Goal: Transaction & Acquisition: Purchase product/service

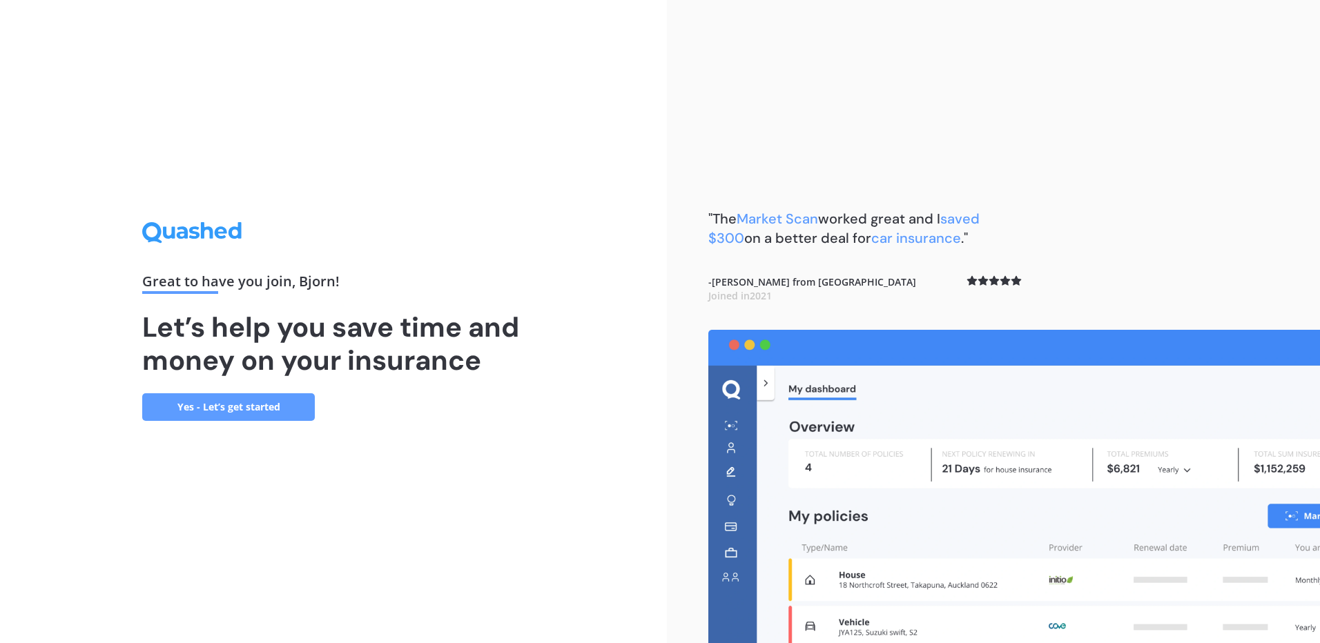
click at [281, 407] on link "Yes - Let’s get started" at bounding box center [228, 407] width 173 height 28
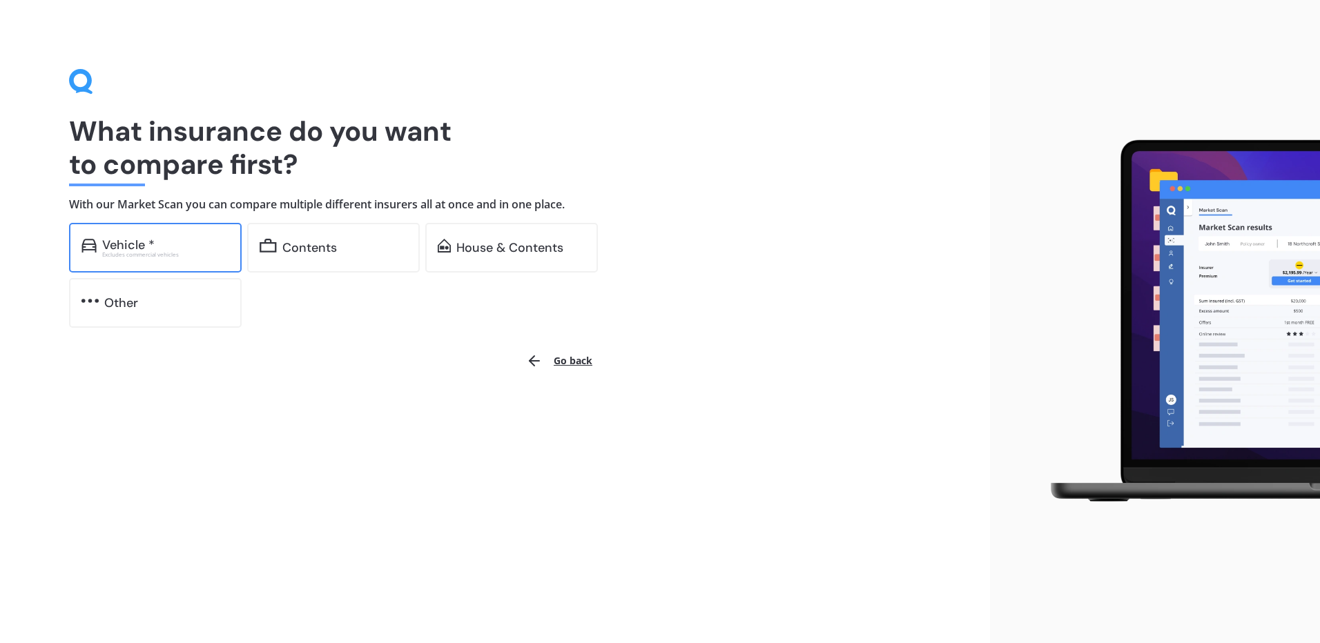
click at [142, 252] on div "Excludes commercial vehicles" at bounding box center [165, 255] width 127 height 6
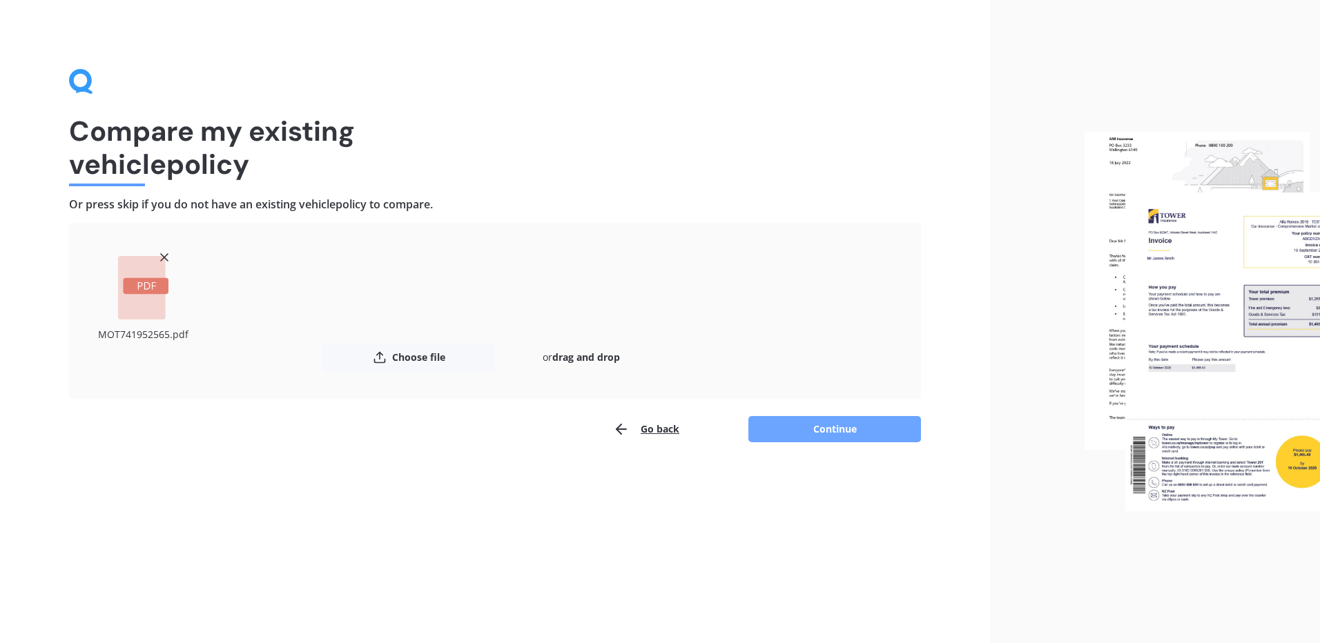
click at [808, 435] on button "Continue" at bounding box center [834, 429] width 173 height 26
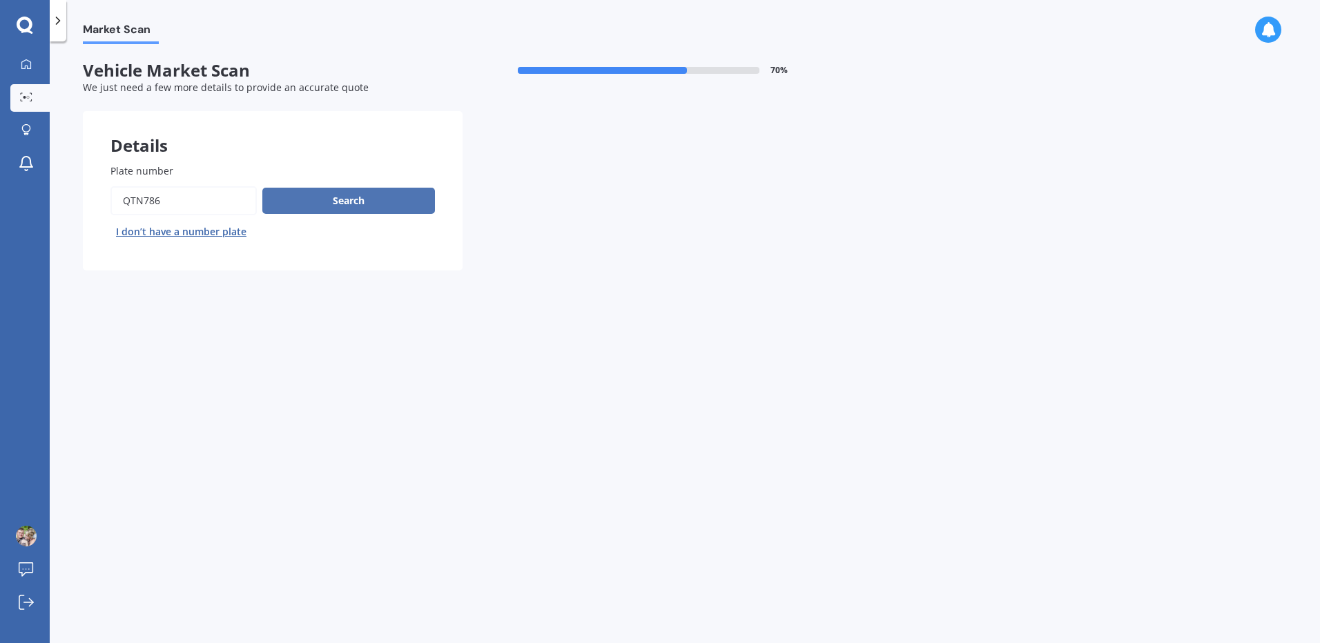
click at [365, 206] on button "Search" at bounding box center [348, 201] width 173 height 26
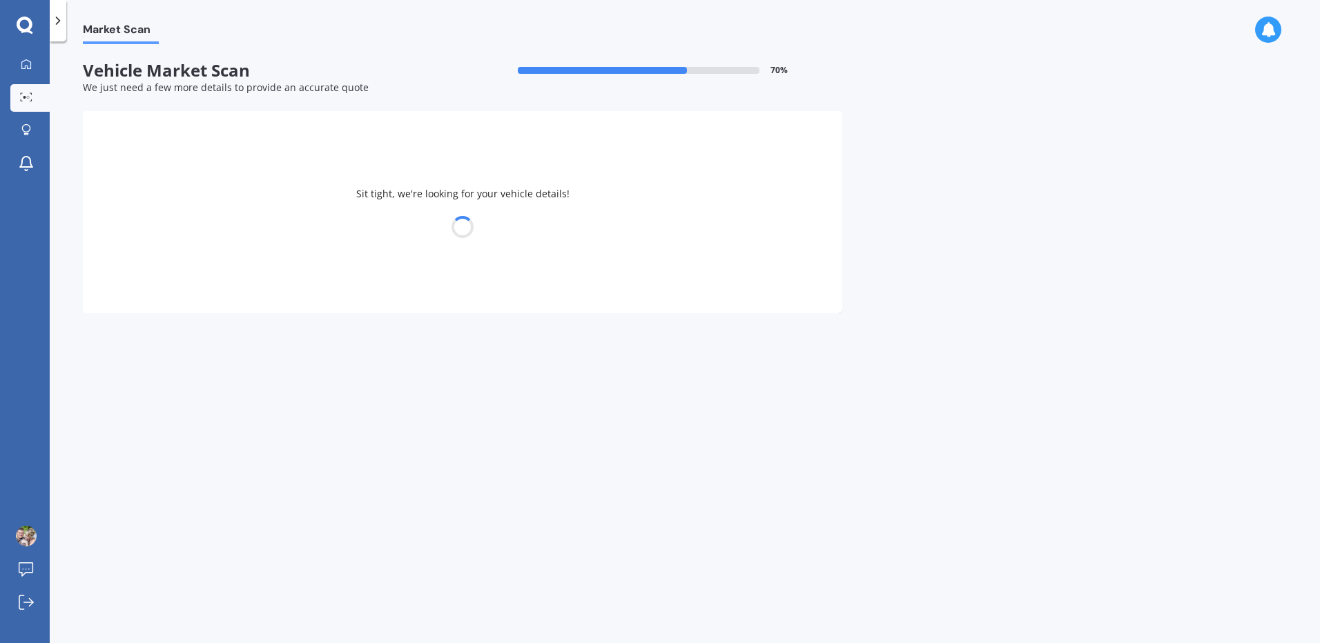
select select "SUBARU"
select select "LEGACY"
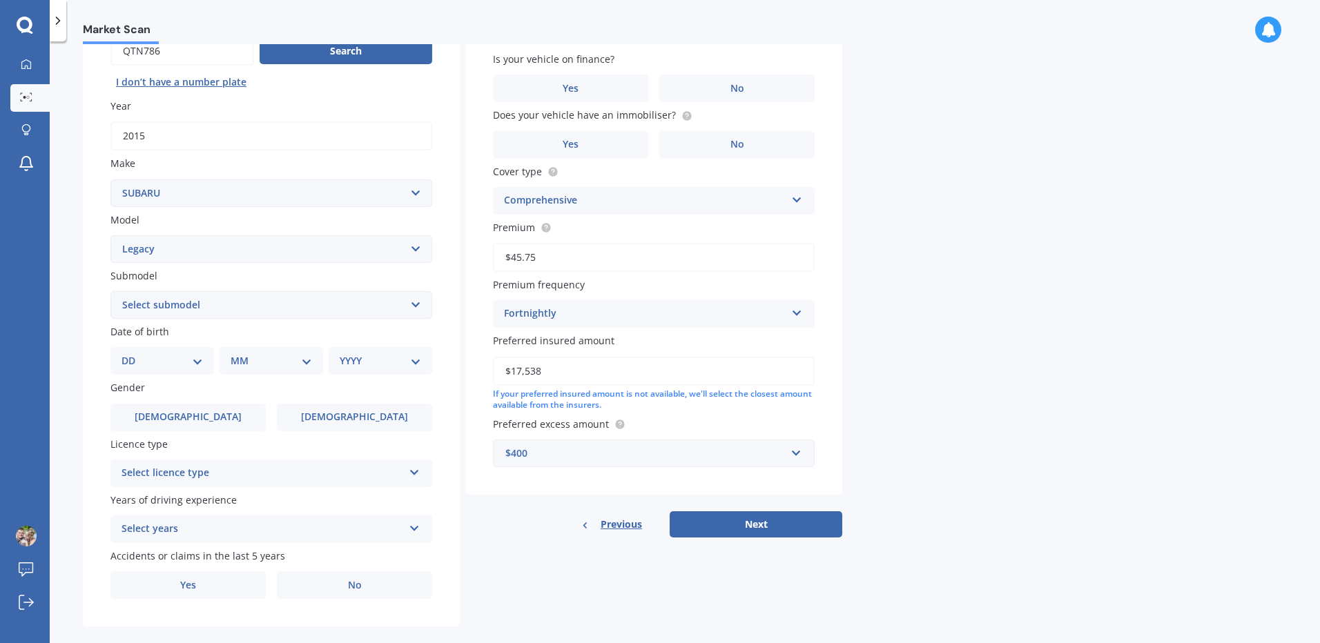
scroll to position [169, 0]
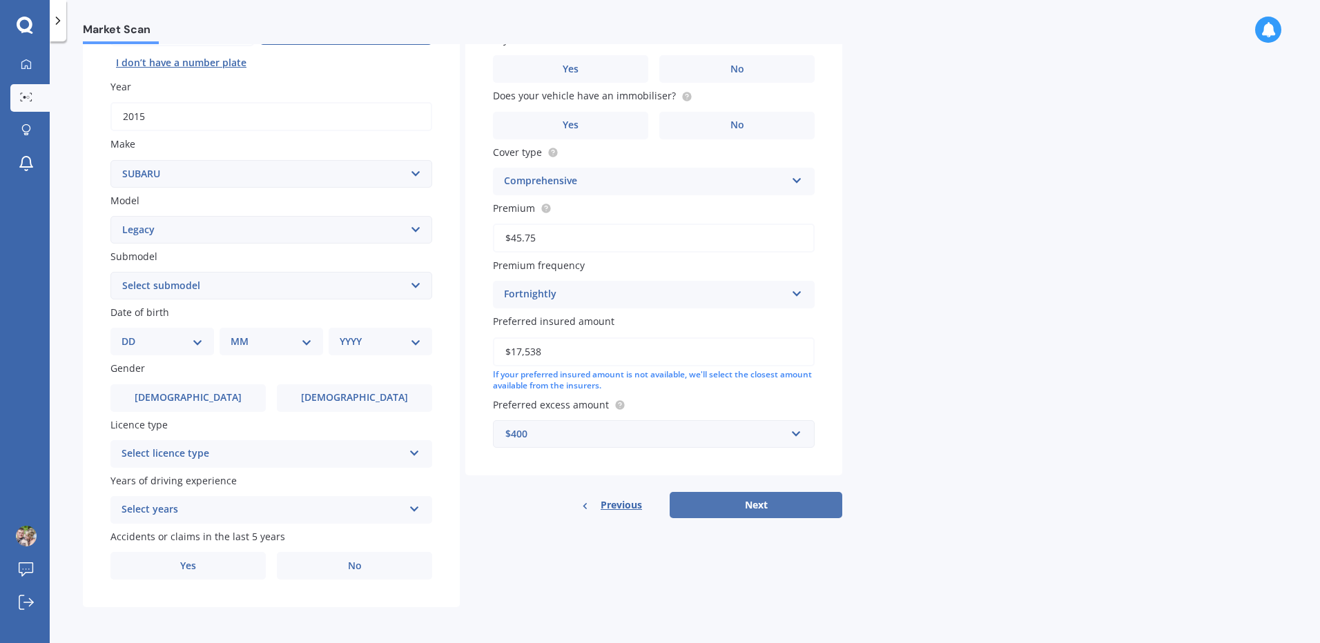
click at [790, 509] on button "Next" at bounding box center [756, 505] width 173 height 26
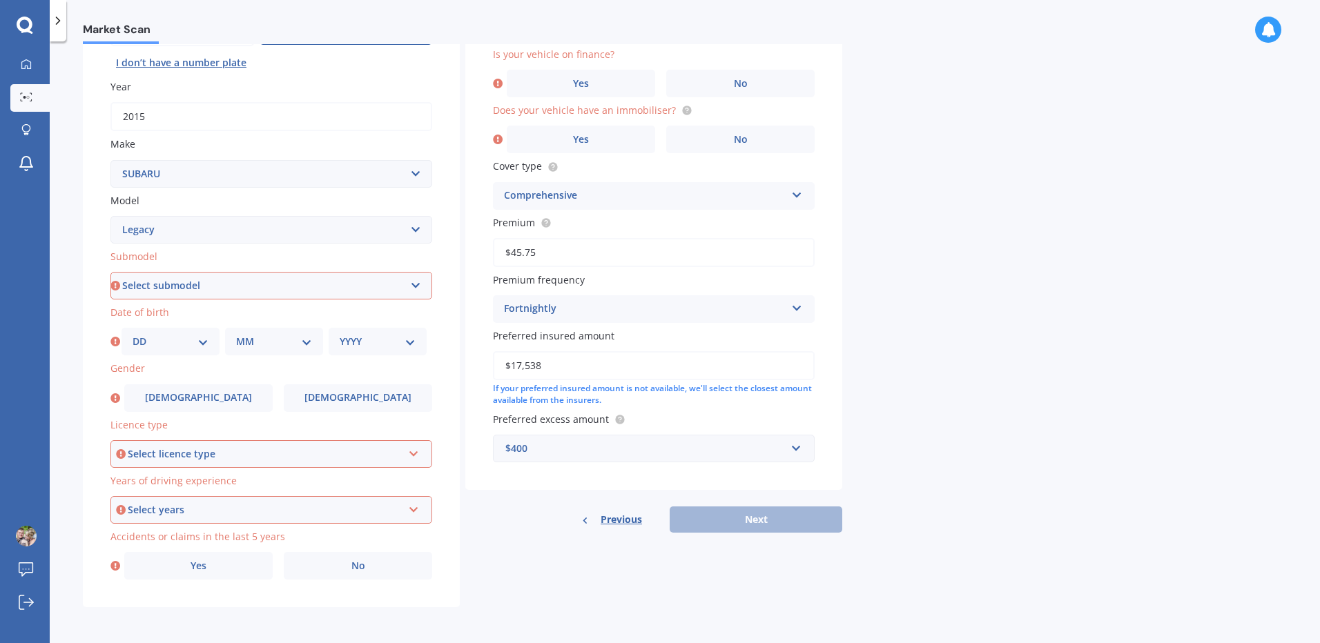
click at [380, 295] on select "Select submodel (All other non turbo) (All other turbo) 2.0i 2.0R 2.5i 2.5i Lux…" at bounding box center [271, 286] width 322 height 28
select select "2.5I SPORT"
click at [110, 272] on select "Select submodel (All other non turbo) (All other turbo) 2.0i 2.0R 2.5i 2.5i Lux…" at bounding box center [271, 286] width 322 height 28
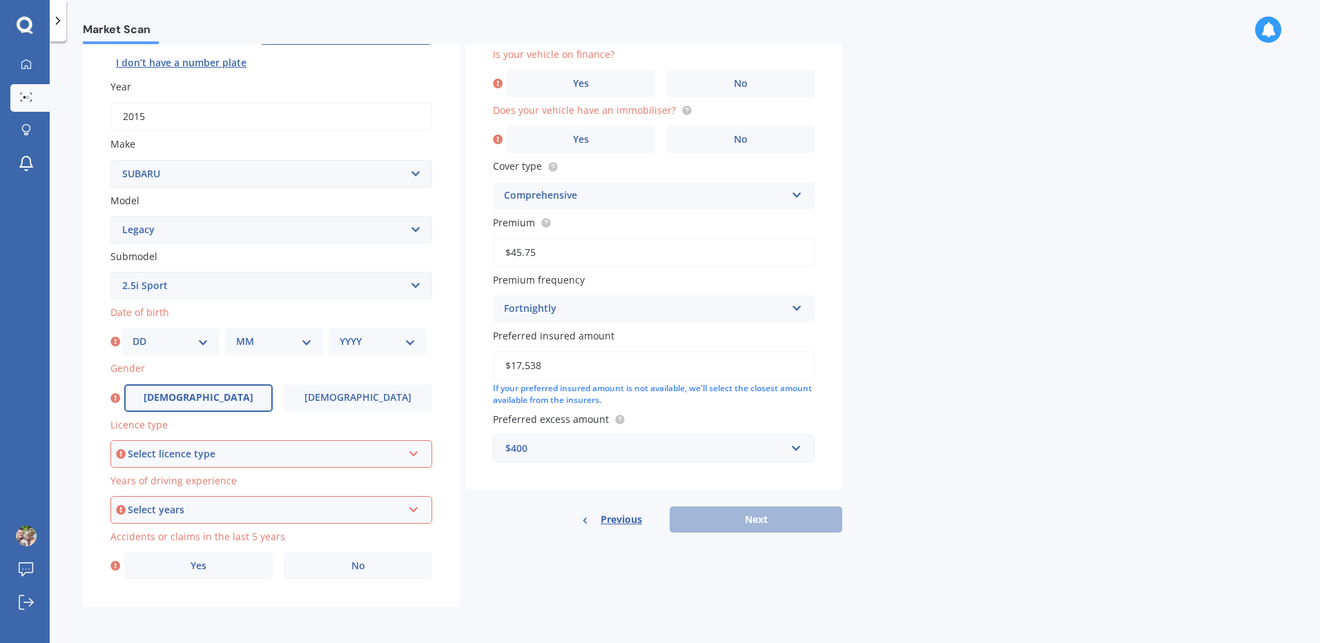
click at [210, 399] on span "[DEMOGRAPHIC_DATA]" at bounding box center [199, 398] width 110 height 12
click at [0, 0] on input "[DEMOGRAPHIC_DATA]" at bounding box center [0, 0] width 0 height 0
click at [203, 336] on select "DD 01 02 03 04 05 06 07 08 09 10 11 12 13 14 15 16 17 18 19 20 21 22 23 24 25 2…" at bounding box center [171, 341] width 76 height 15
select select "12"
click at [133, 334] on select "DD 01 02 03 04 05 06 07 08 09 10 11 12 13 14 15 16 17 18 19 20 21 22 23 24 25 2…" at bounding box center [171, 341] width 76 height 15
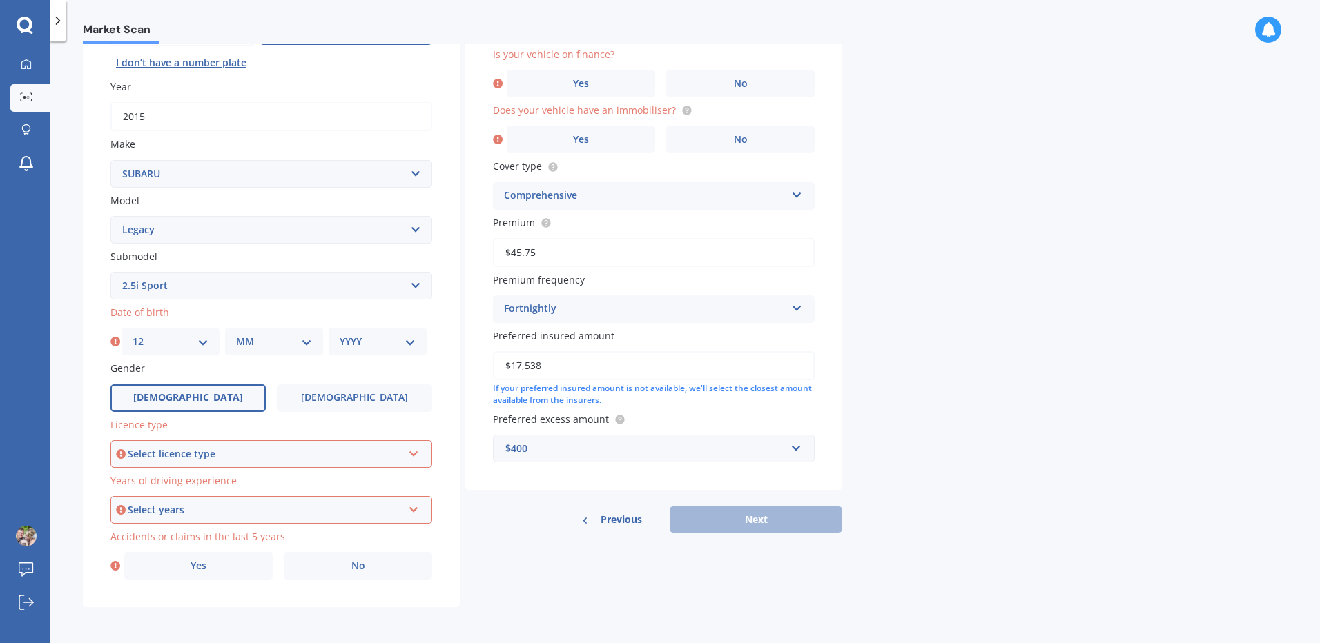
click at [263, 331] on div "MM 01 02 03 04 05 06 07 08 09 10 11 12" at bounding box center [274, 342] width 98 height 28
click at [263, 349] on select "MM 01 02 03 04 05 06 07 08 09 10 11 12" at bounding box center [274, 341] width 76 height 15
select select "09"
click at [236, 334] on select "MM 01 02 03 04 05 06 07 08 09 10 11 12" at bounding box center [274, 341] width 76 height 15
click at [373, 335] on select "YYYY 2025 2024 2023 2022 2021 2020 2019 2018 2017 2016 2015 2014 2013 2012 2011…" at bounding box center [378, 341] width 76 height 15
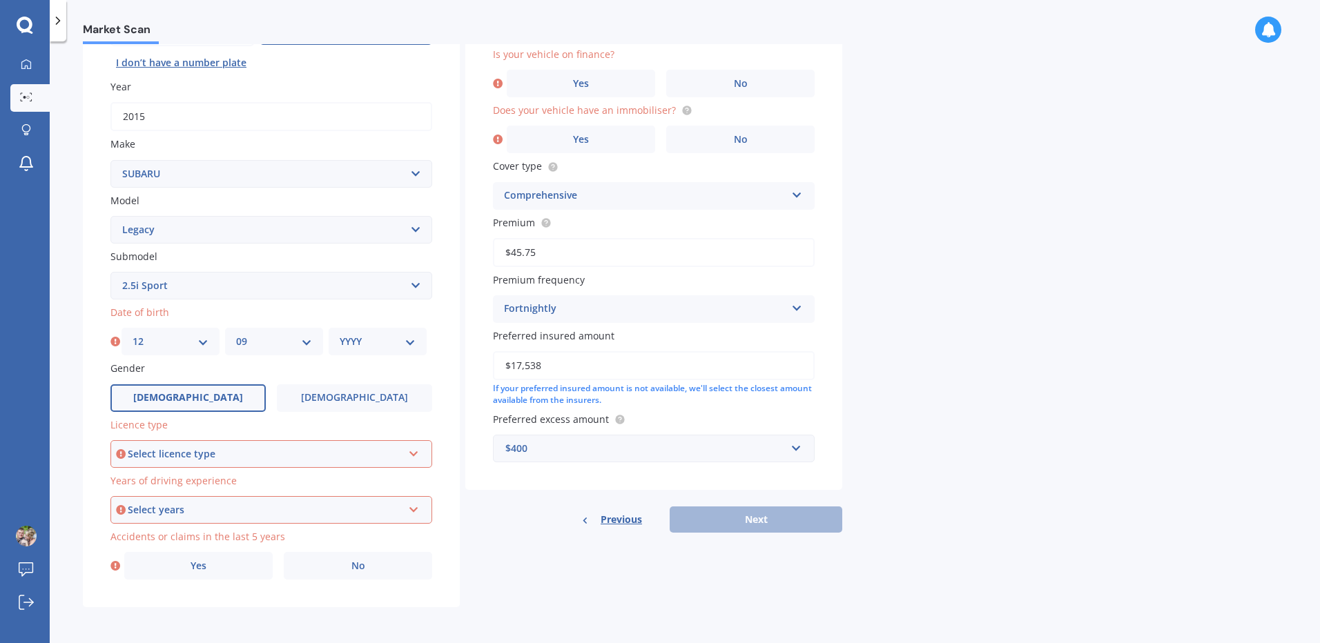
select select "1981"
click at [340, 334] on select "YYYY 2025 2024 2023 2022 2021 2020 2019 2018 2017 2016 2015 2014 2013 2012 2011…" at bounding box center [378, 341] width 76 height 15
click at [227, 462] on div "Select licence type NZ Full NZ Restricted NZ Learners [GEOGRAPHIC_DATA] [GEOGRA…" at bounding box center [271, 454] width 322 height 28
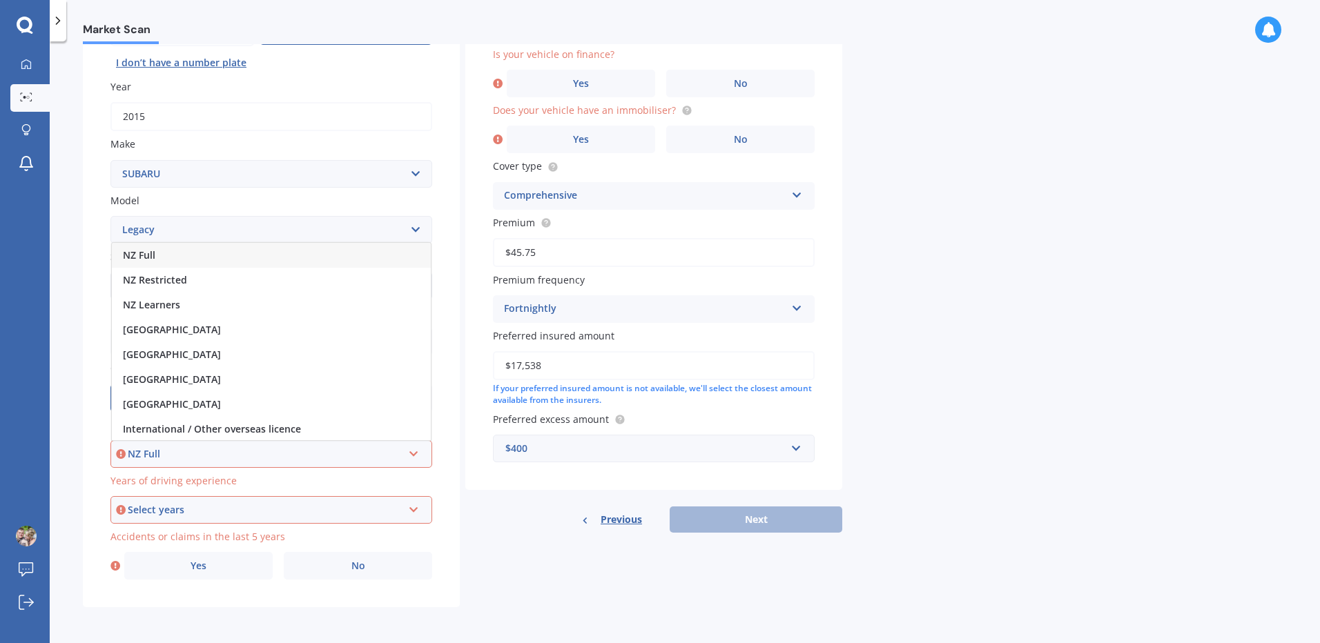
click at [166, 255] on div "NZ Full" at bounding box center [271, 255] width 319 height 25
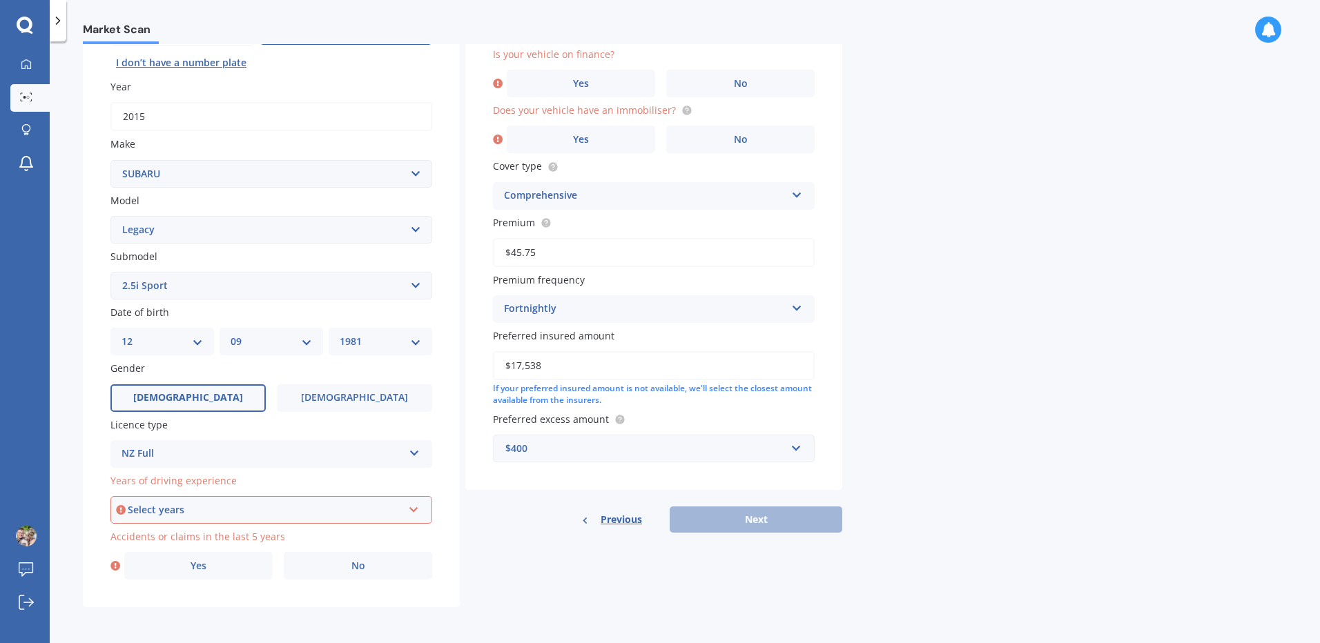
click at [214, 514] on div "Select years" at bounding box center [265, 510] width 275 height 15
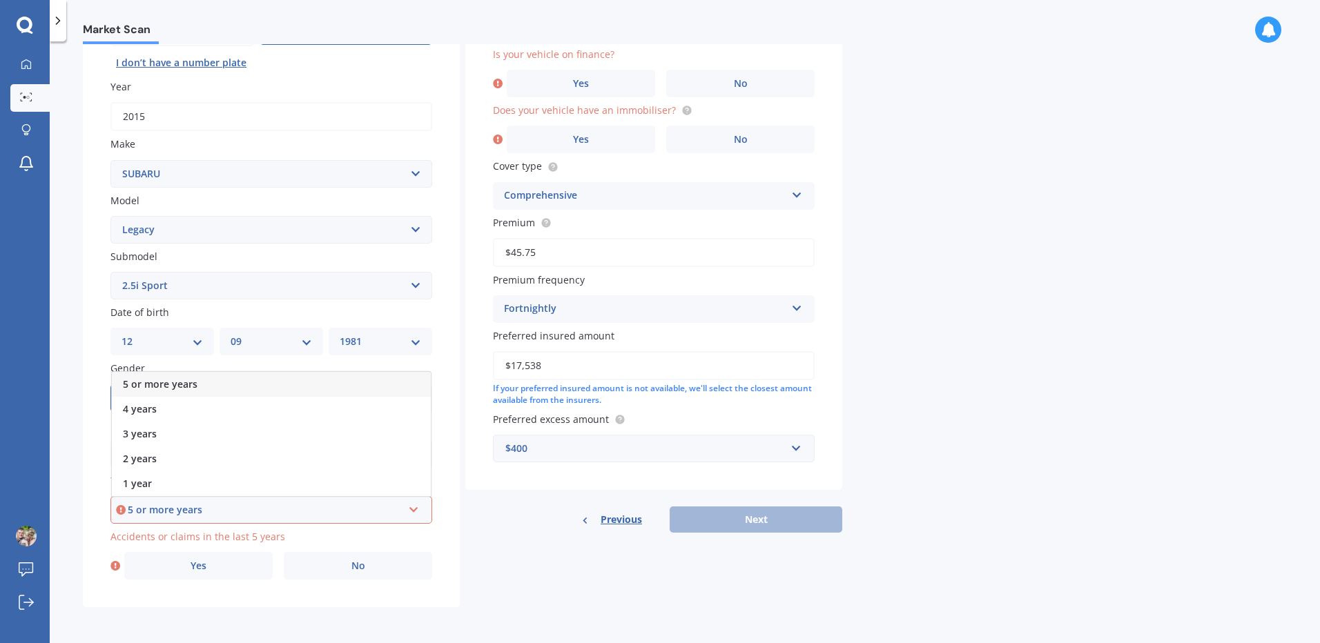
click at [184, 382] on span "5 or more years" at bounding box center [160, 384] width 75 height 13
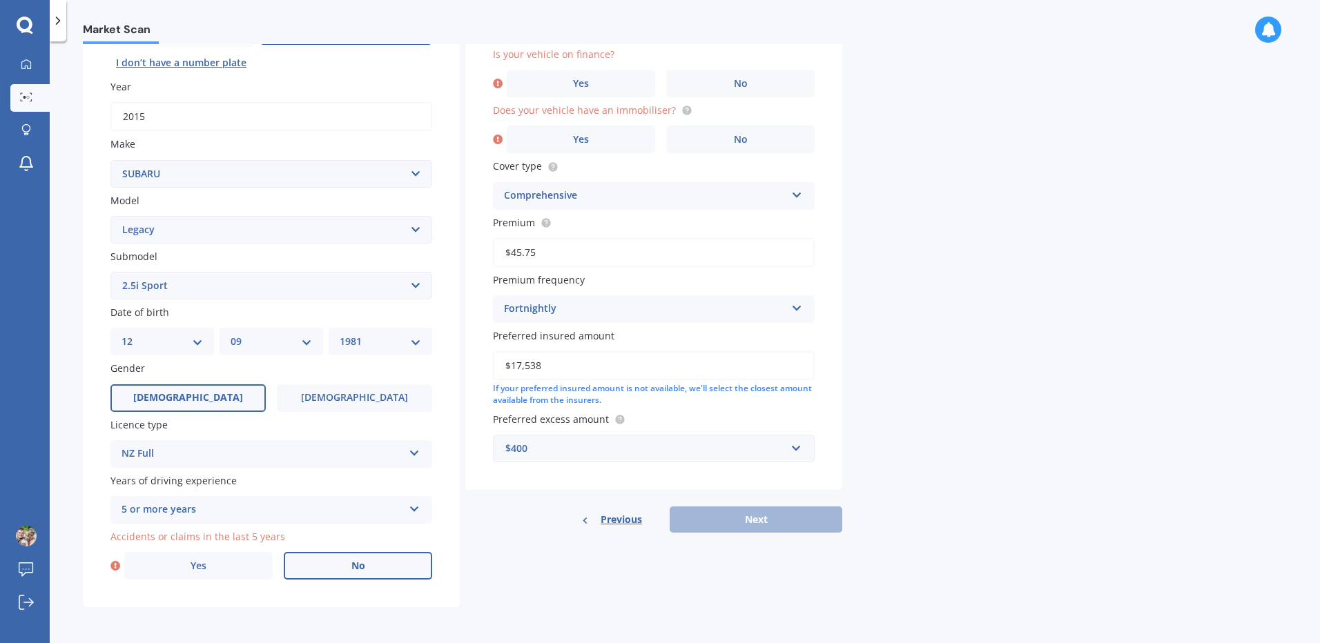
click at [353, 571] on span "No" at bounding box center [358, 567] width 14 height 12
click at [0, 0] on input "No" at bounding box center [0, 0] width 0 height 0
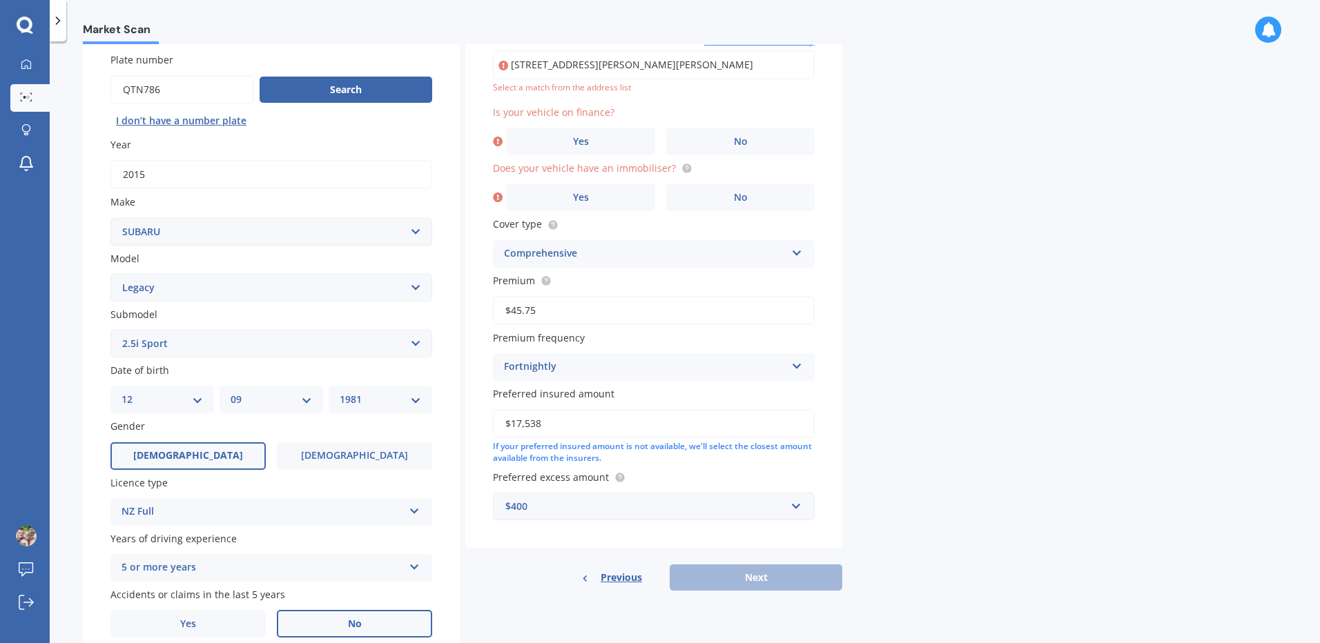
scroll to position [95, 0]
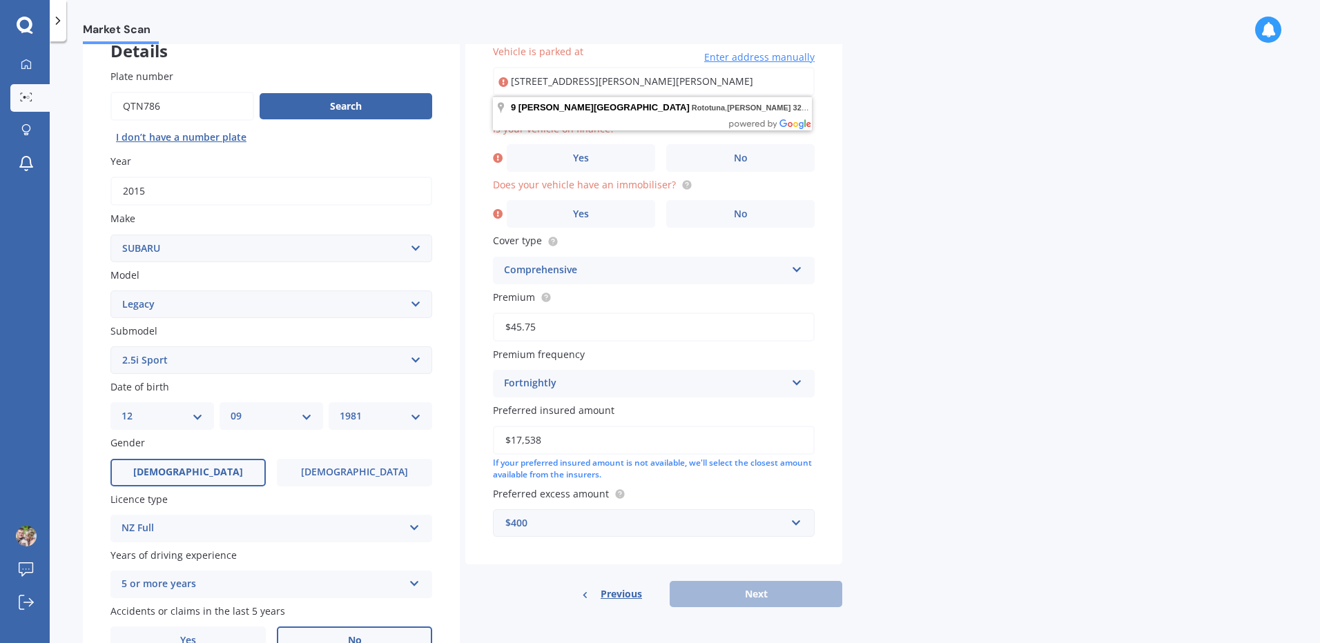
click at [718, 82] on input "[STREET_ADDRESS][PERSON_NAME][PERSON_NAME]" at bounding box center [654, 81] width 322 height 29
click at [858, 80] on div "Market Scan Vehicle Market Scan 70 % We just need a few more details to provide…" at bounding box center [685, 345] width 1270 height 602
click at [563, 91] on input "[STREET_ADDRESS][PERSON_NAME][PERSON_NAME]" at bounding box center [654, 81] width 322 height 29
type input "[STREET_ADDRESS][PERSON_NAME][PERSON_NAME]"
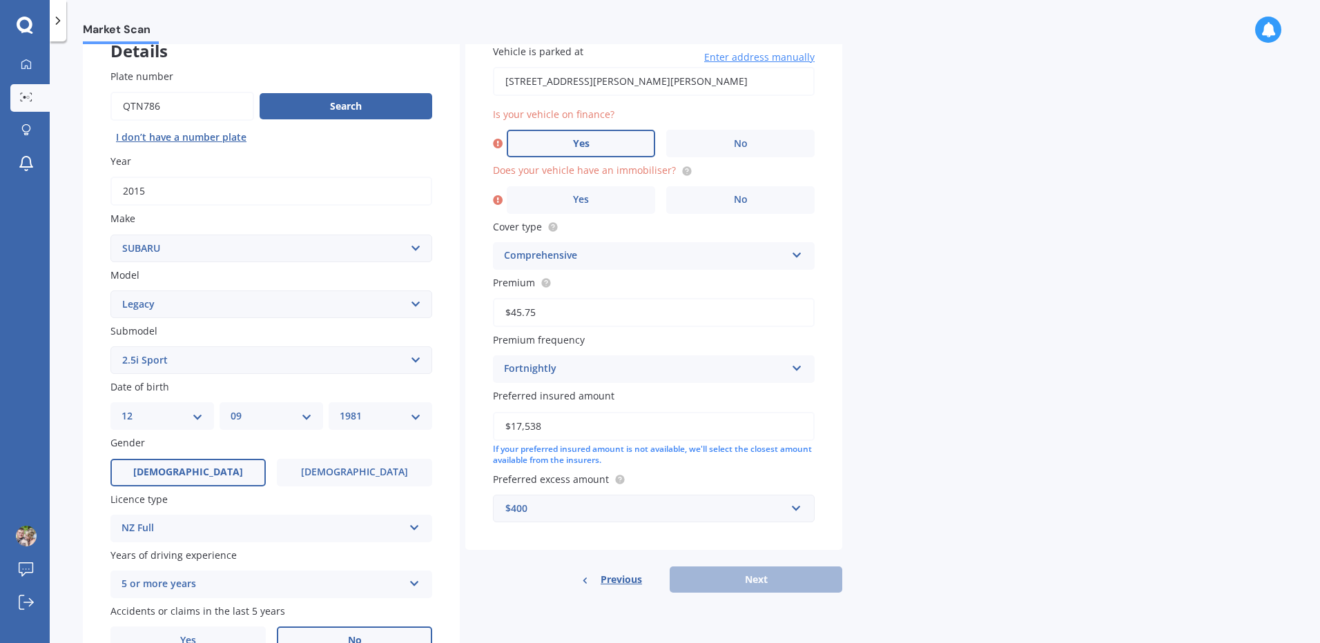
click at [617, 149] on label "Yes" at bounding box center [581, 144] width 148 height 28
click at [0, 0] on input "Yes" at bounding box center [0, 0] width 0 height 0
click at [583, 201] on span "Yes" at bounding box center [581, 200] width 17 height 12
click at [0, 0] on input "Yes" at bounding box center [0, 0] width 0 height 0
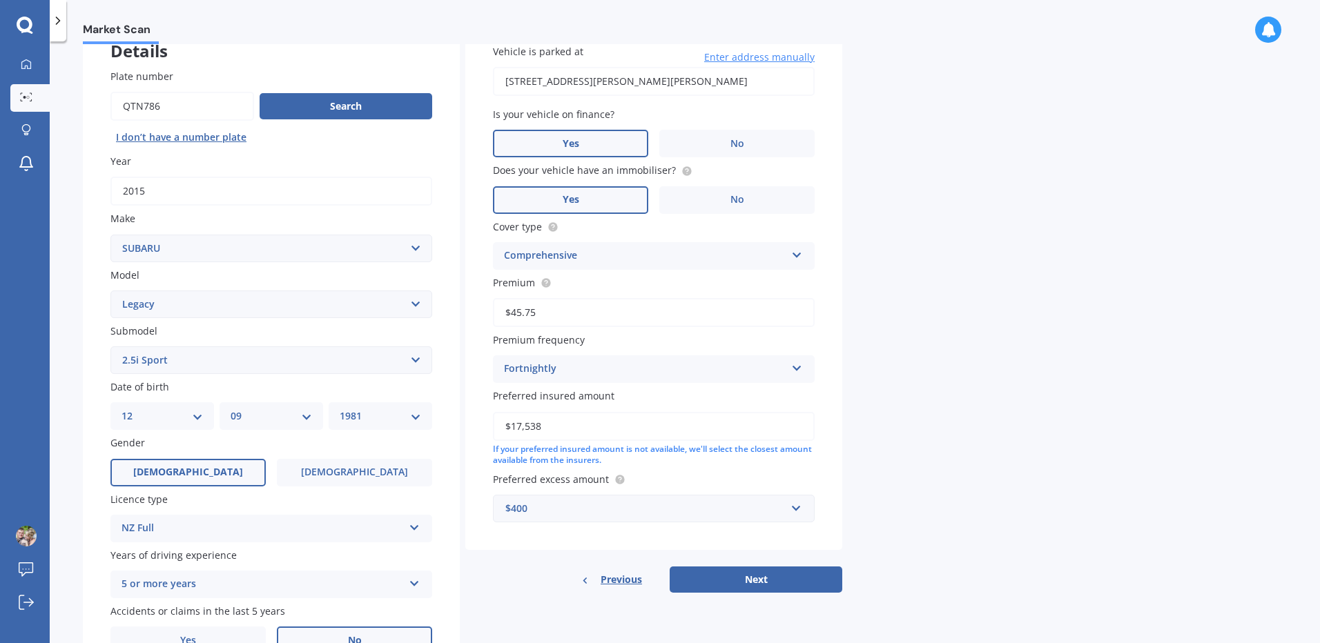
click at [797, 253] on icon at bounding box center [797, 253] width 12 height 10
click at [753, 584] on button "Next" at bounding box center [756, 580] width 173 height 26
select select "12"
select select "09"
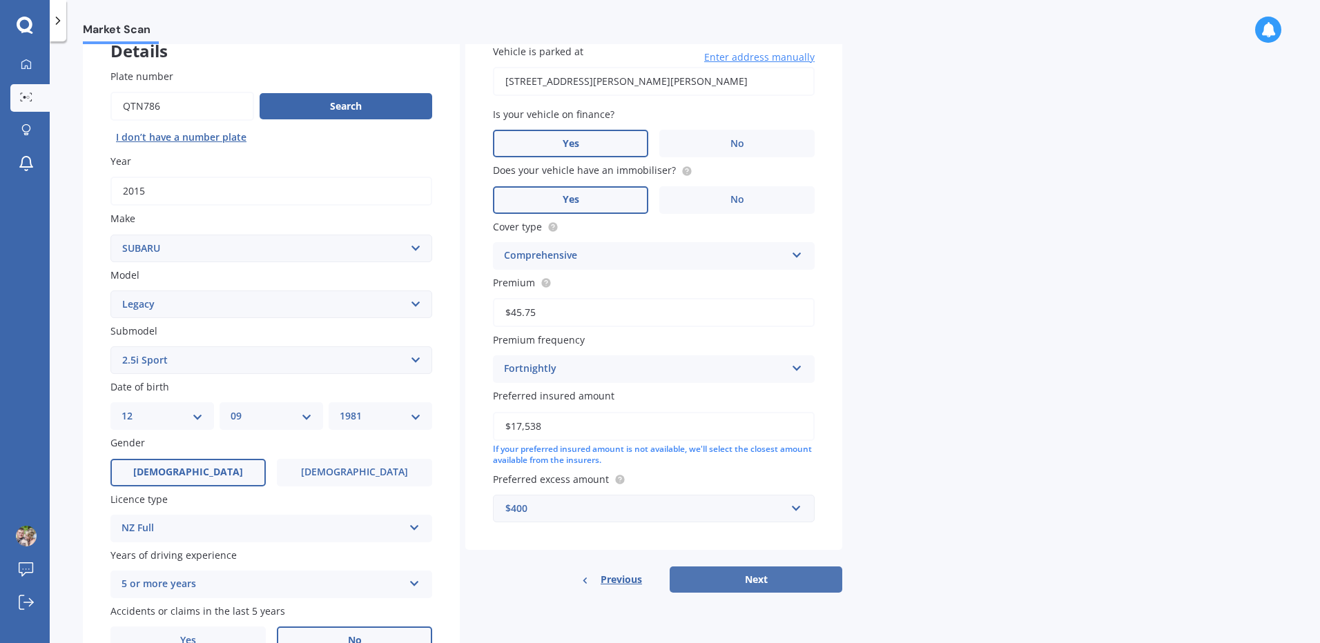
select select "1981"
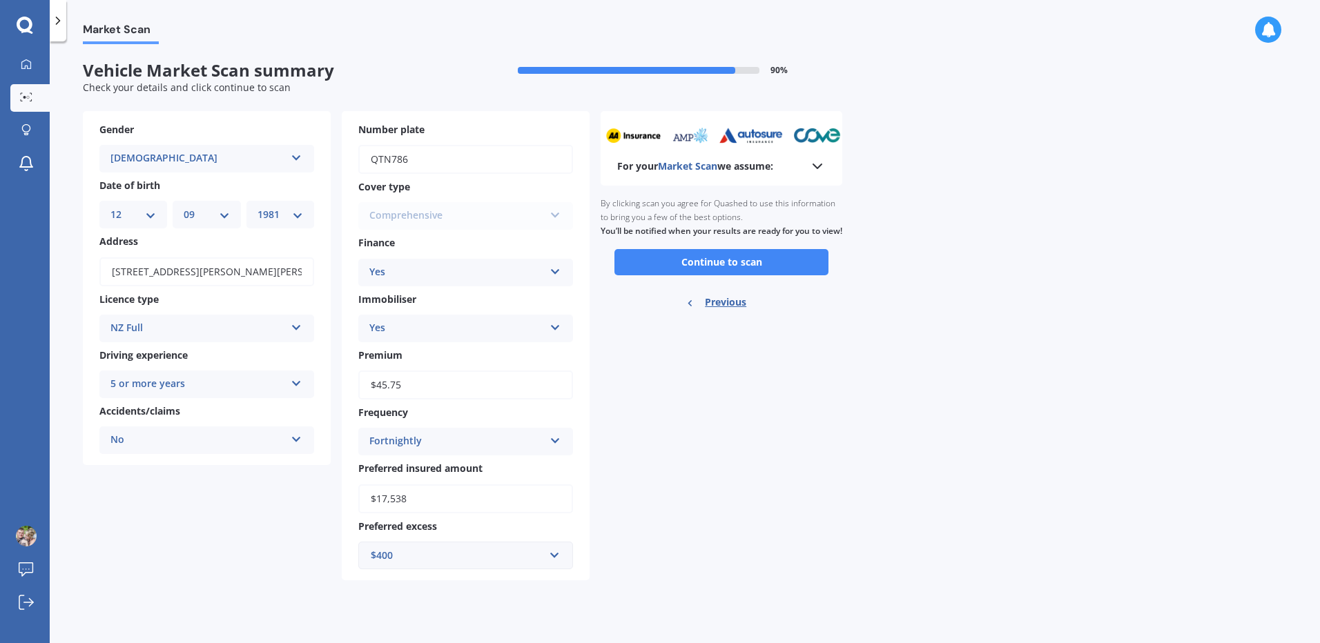
scroll to position [0, 0]
click at [718, 275] on button "Continue to scan" at bounding box center [721, 262] width 214 height 26
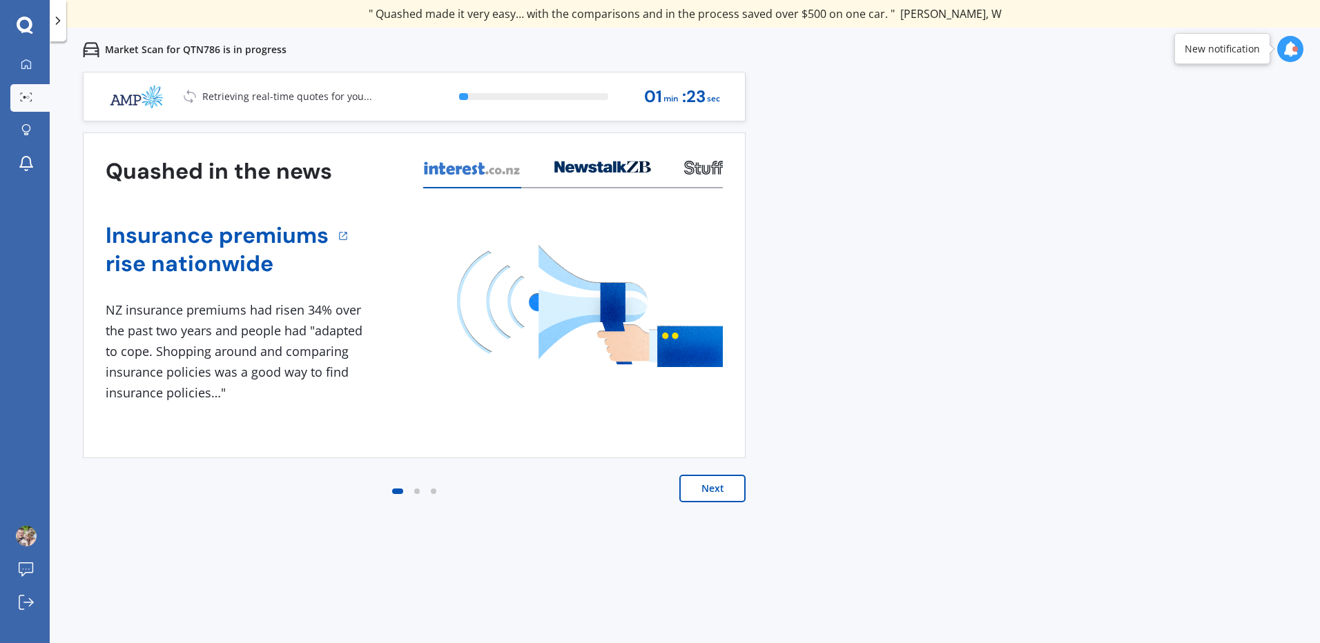
click at [708, 488] on button "Next" at bounding box center [712, 489] width 66 height 28
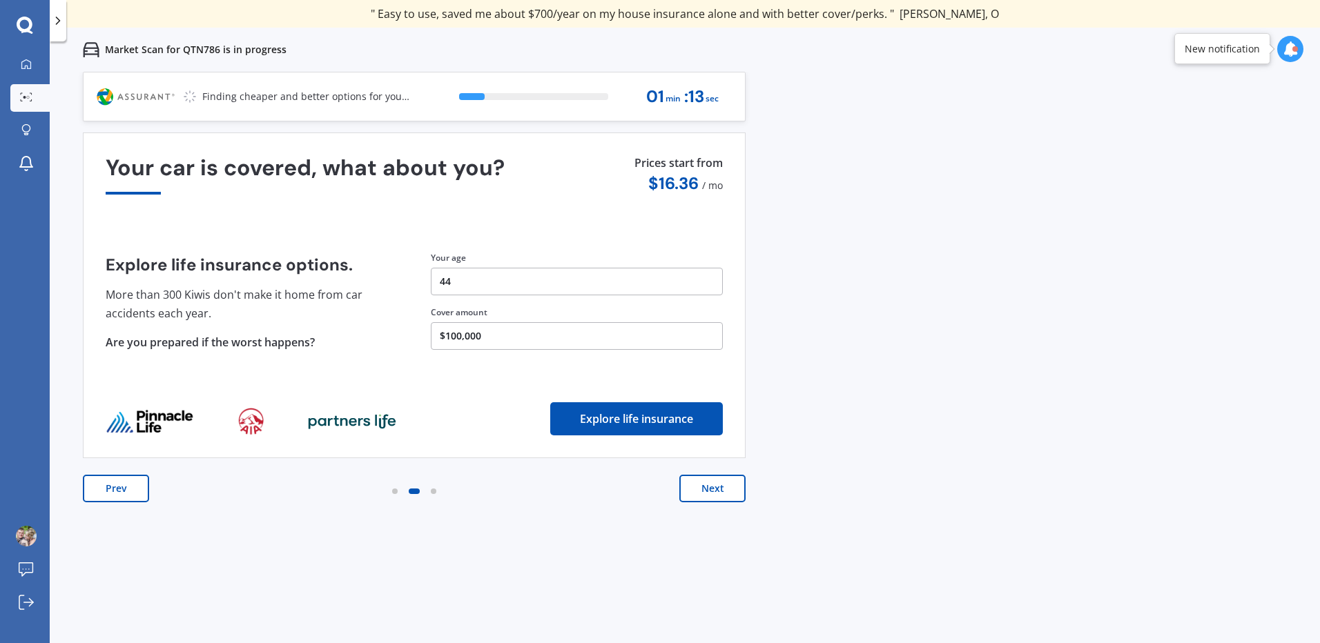
click at [127, 490] on button "Prev" at bounding box center [116, 489] width 66 height 28
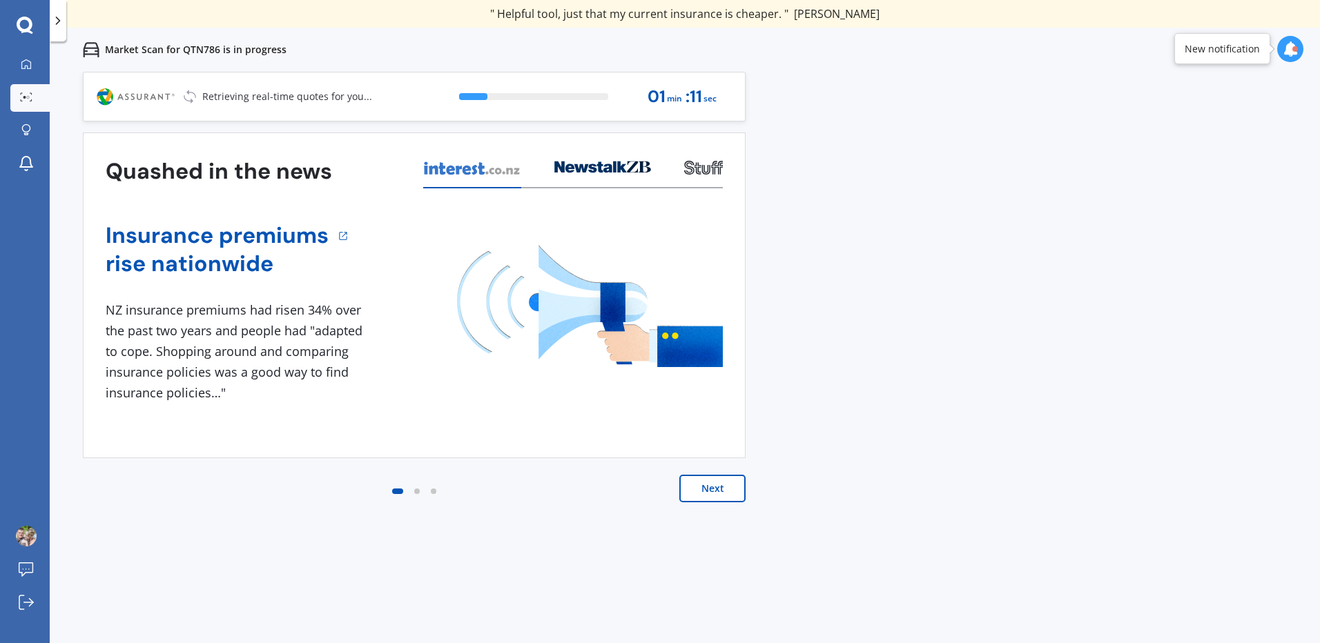
click at [704, 485] on button "Next" at bounding box center [712, 489] width 66 height 28
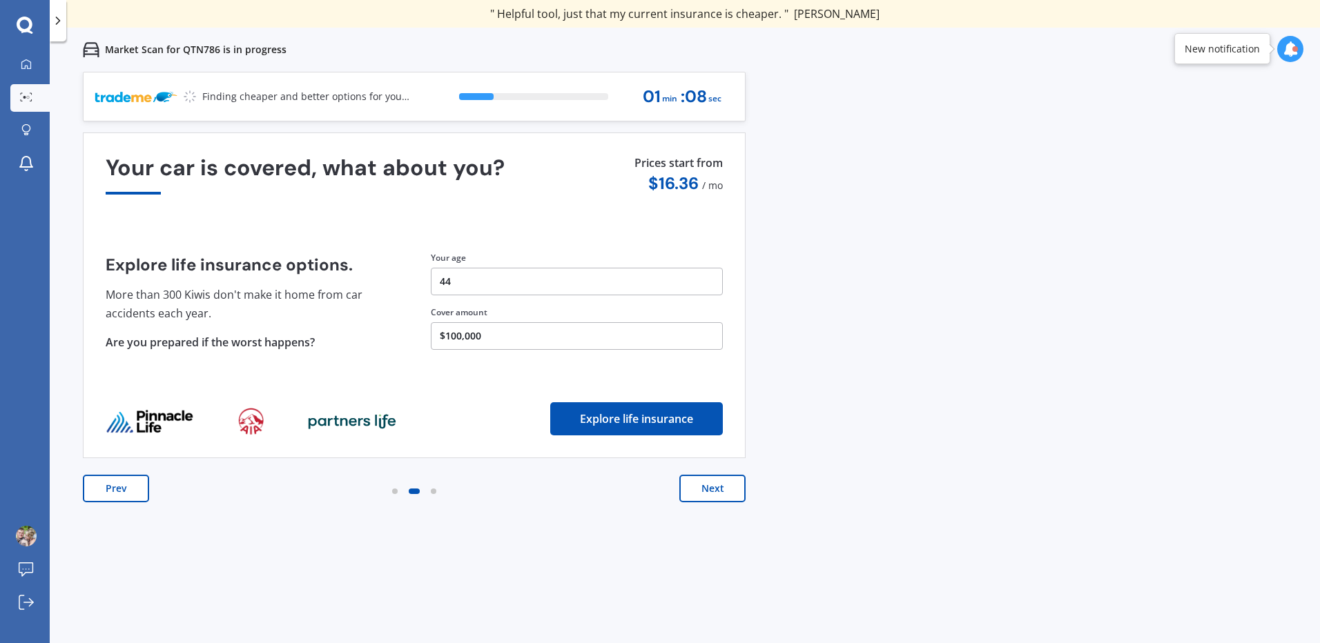
click at [715, 486] on button "Next" at bounding box center [712, 489] width 66 height 28
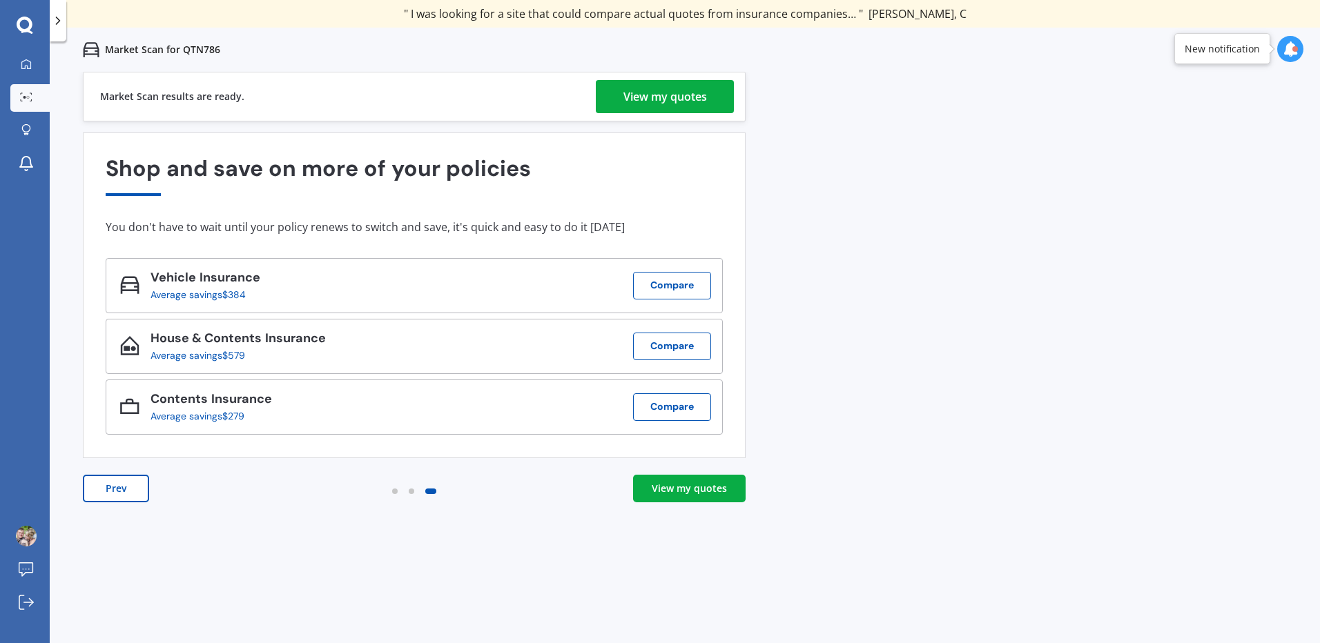
click at [656, 99] on div "View my quotes" at bounding box center [665, 96] width 84 height 33
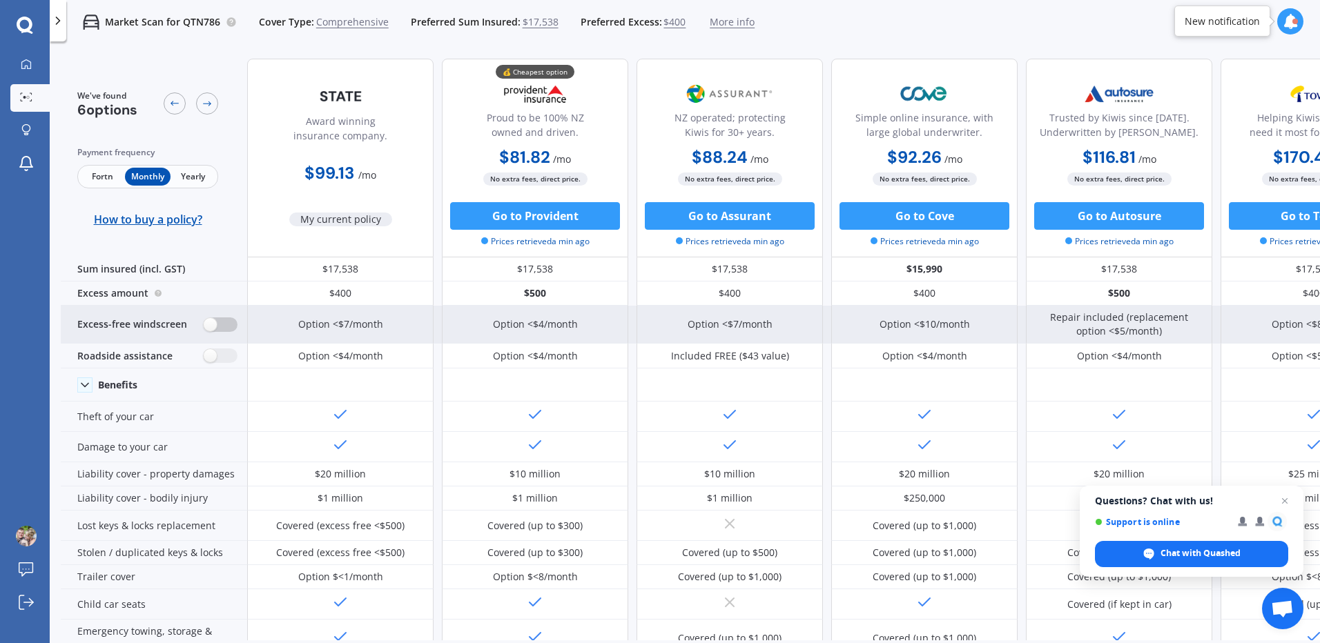
click at [224, 327] on label at bounding box center [221, 325] width 34 height 14
radio input "true"
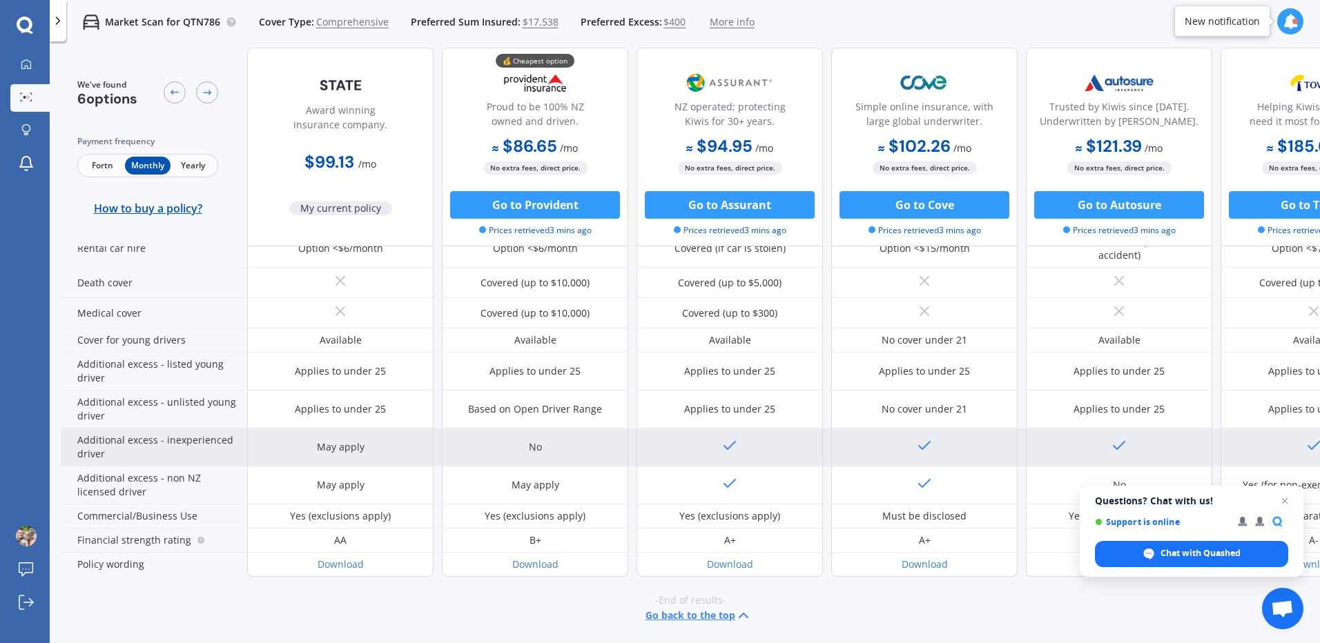
scroll to position [628, 0]
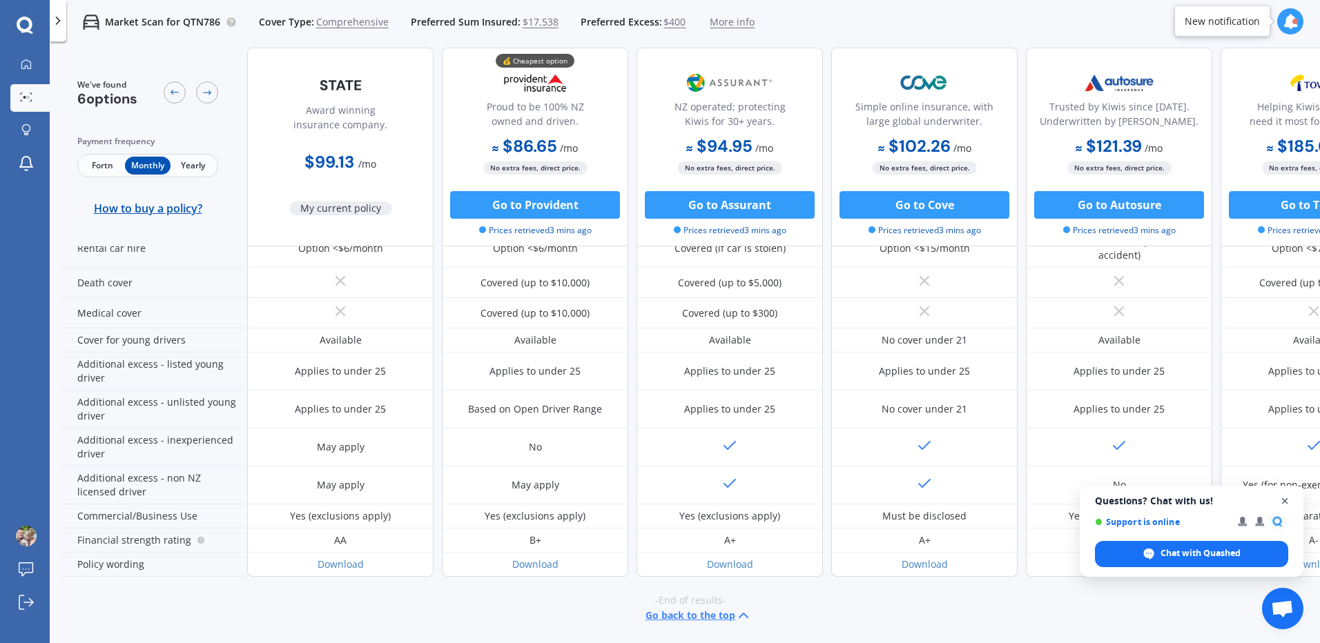
click at [1285, 503] on span "Close chat" at bounding box center [1284, 501] width 17 height 17
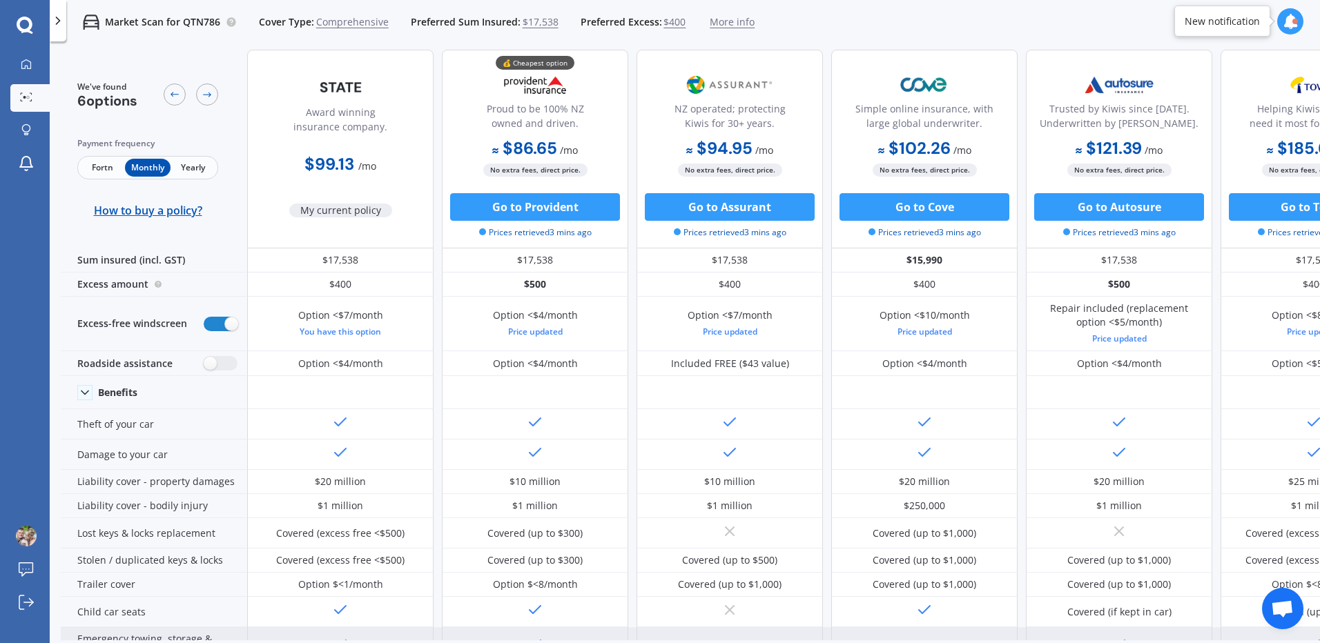
scroll to position [0, 0]
